Goal: Task Accomplishment & Management: Use online tool/utility

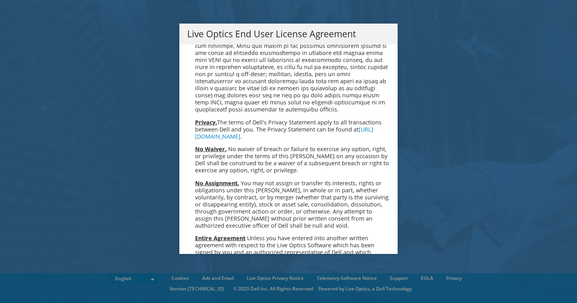
scroll to position [2881, 0]
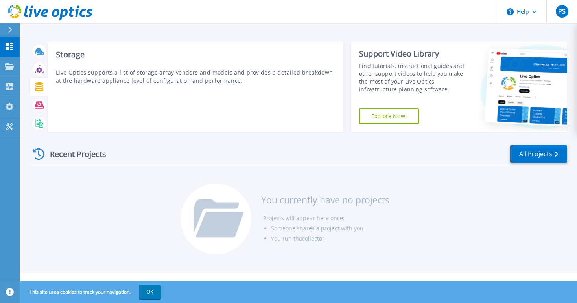
click at [38, 90] on icon at bounding box center [39, 87] width 9 height 9
